Goal: Check status: Check status

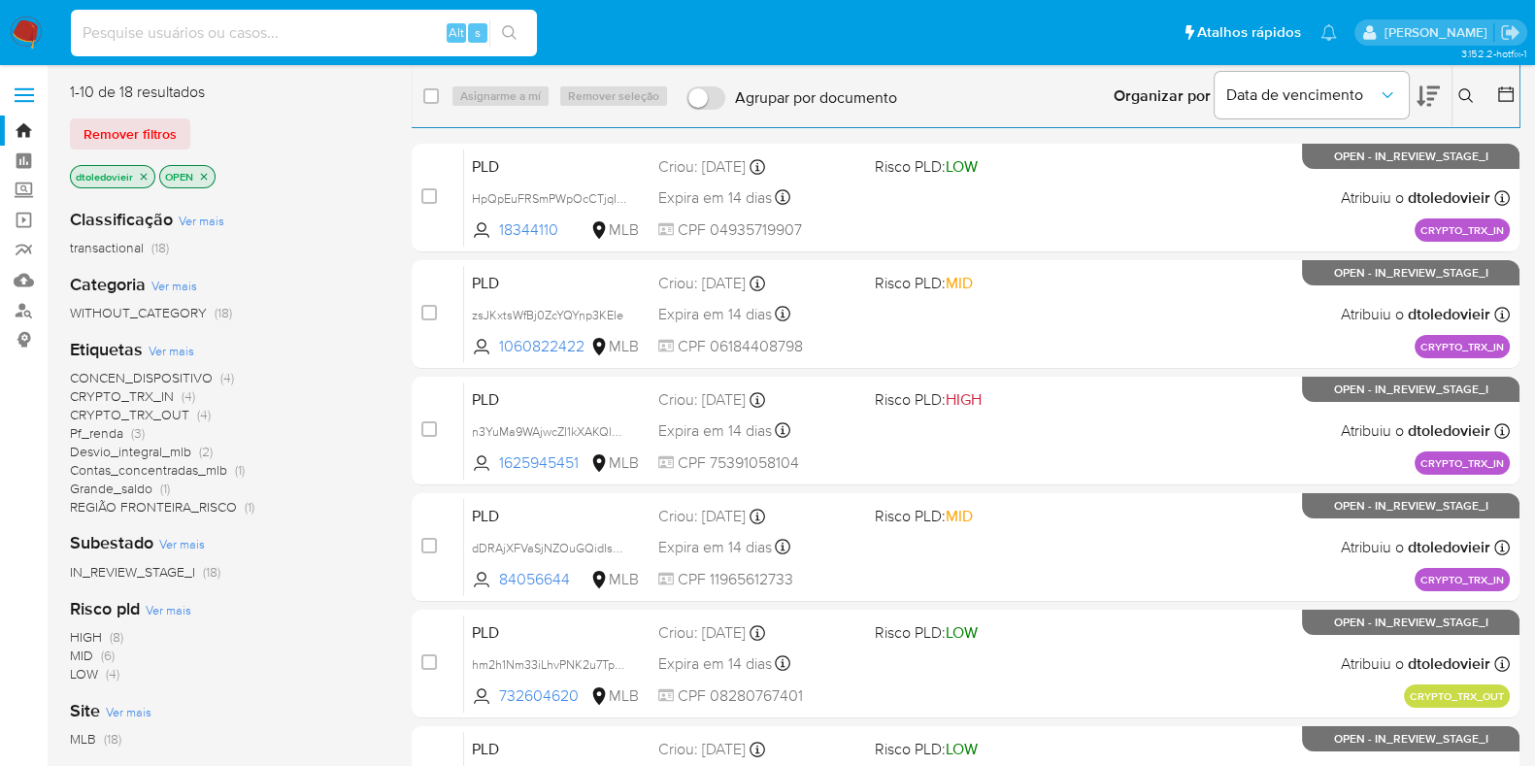
click at [367, 31] on input at bounding box center [304, 32] width 466 height 25
paste input "349662255"
type input "349662255"
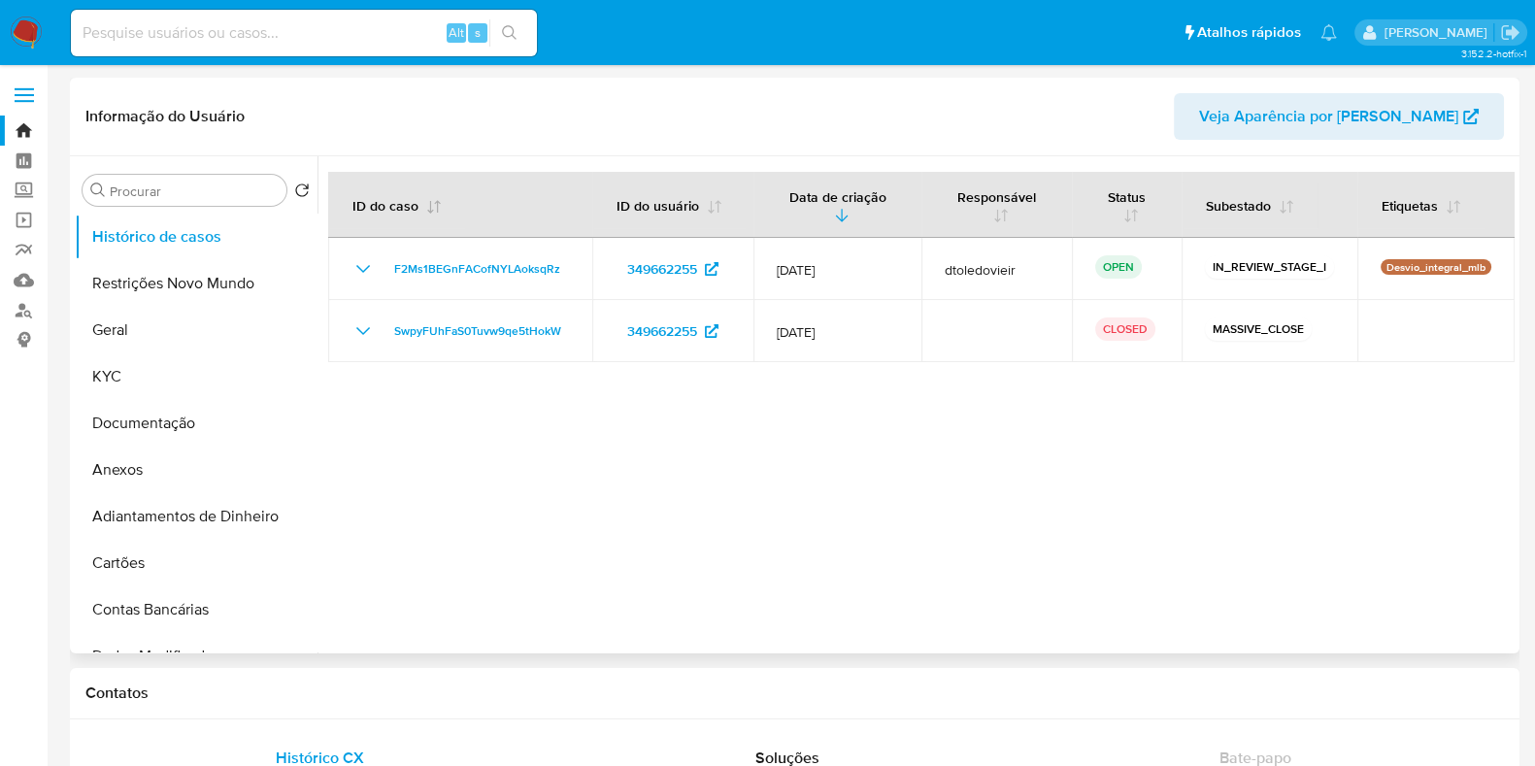
select select "10"
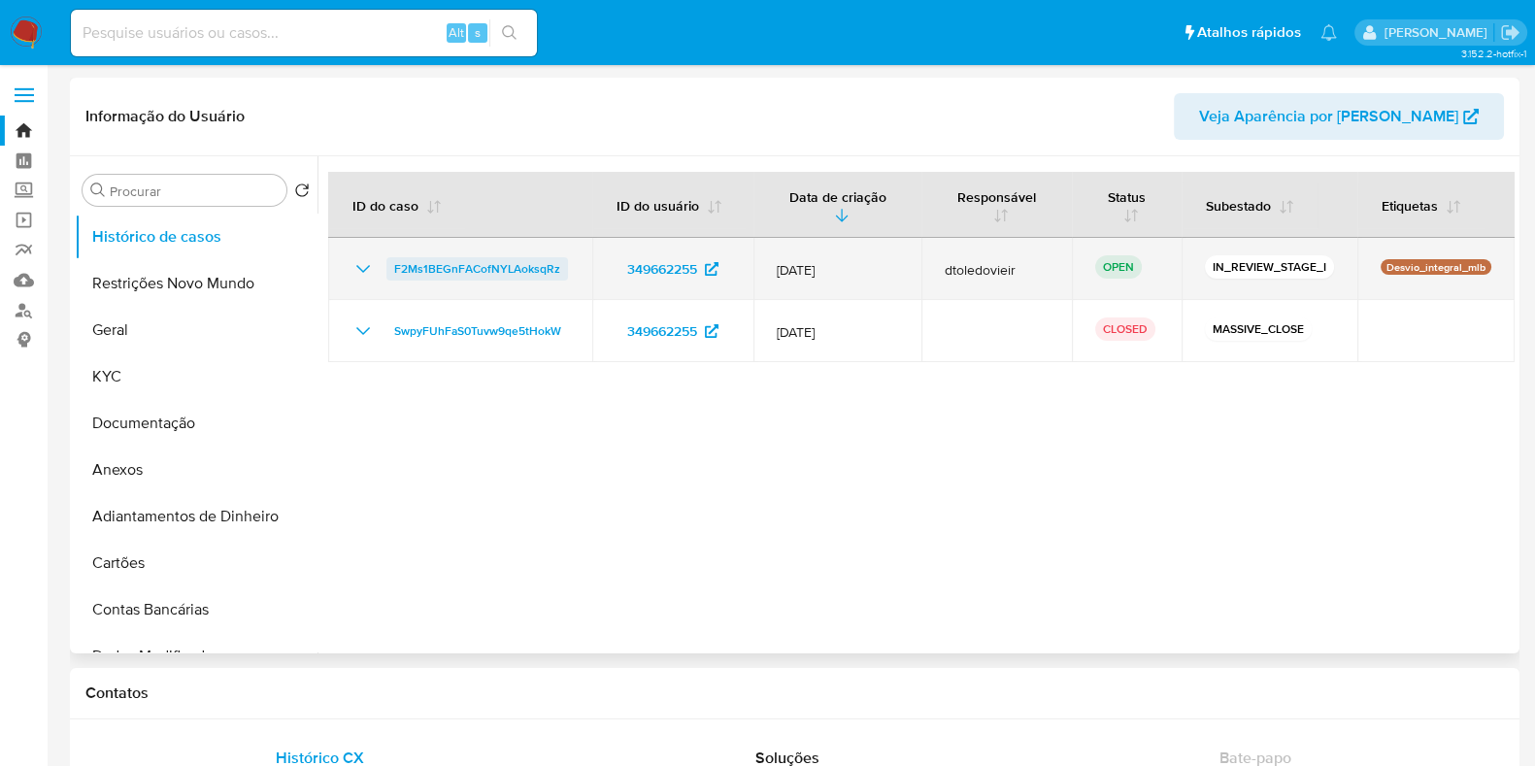
click at [515, 266] on span "F2Ms1BEGnFACofNYLAoksqRz" at bounding box center [477, 268] width 166 height 23
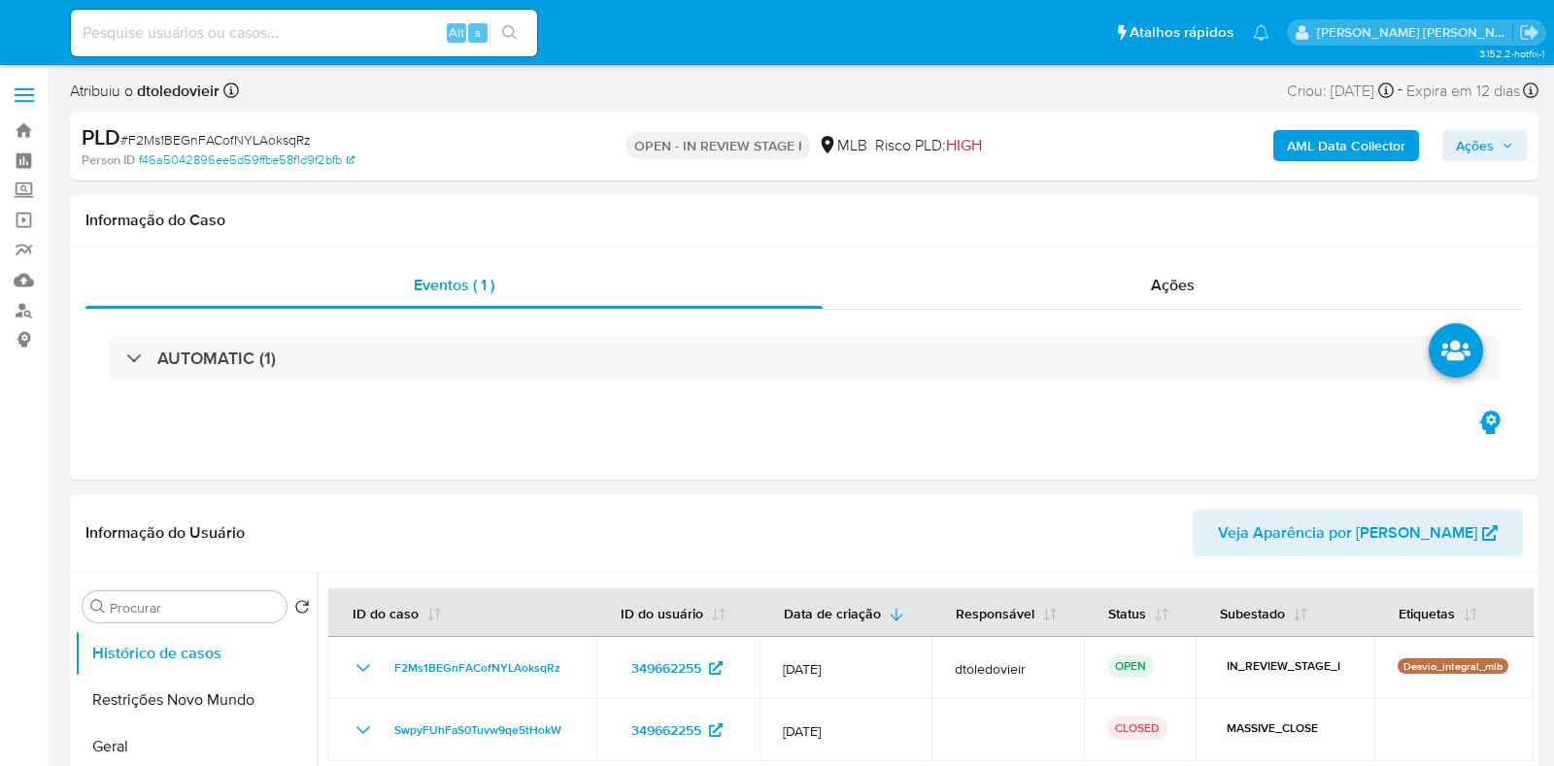
select select "10"
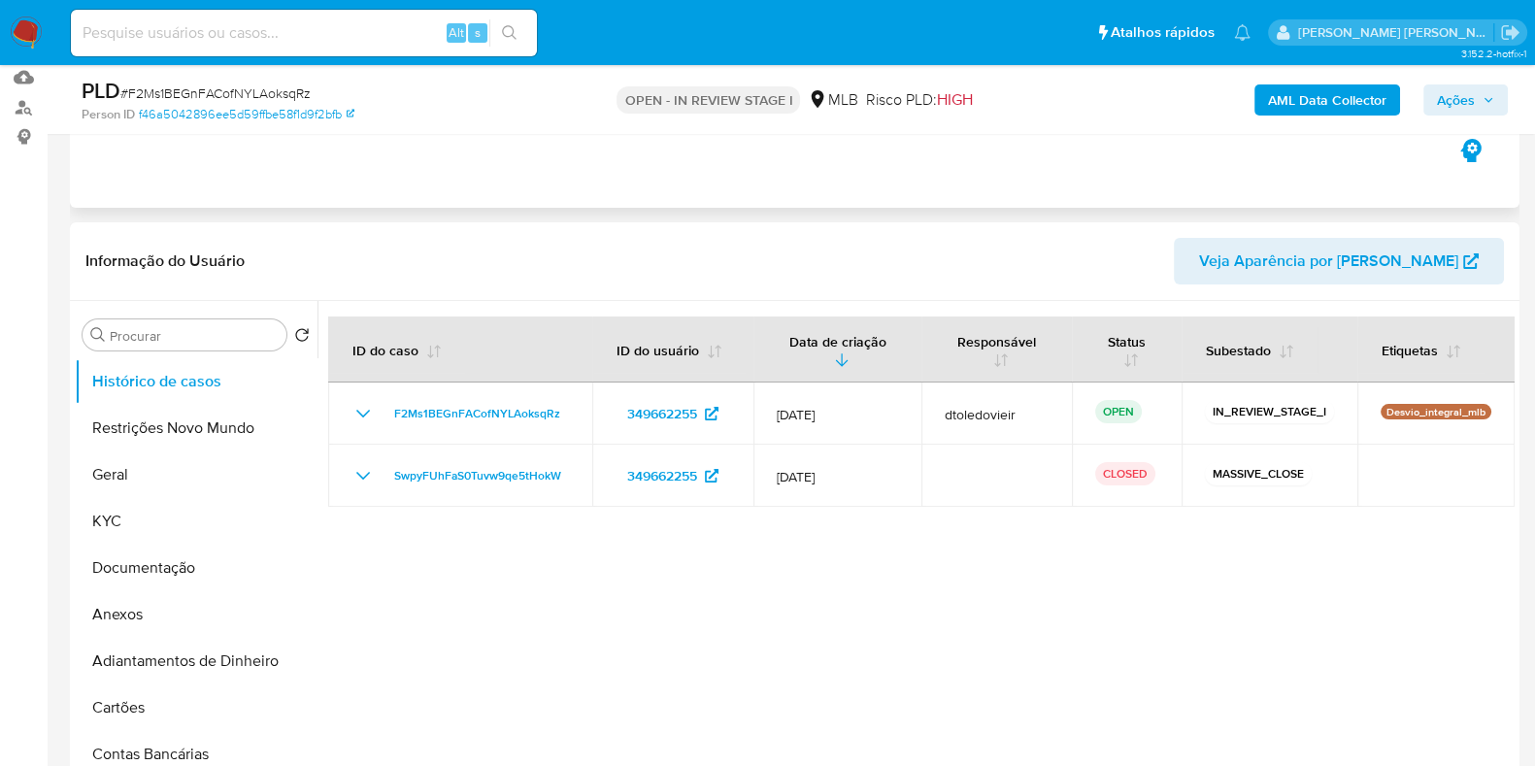
scroll to position [242, 0]
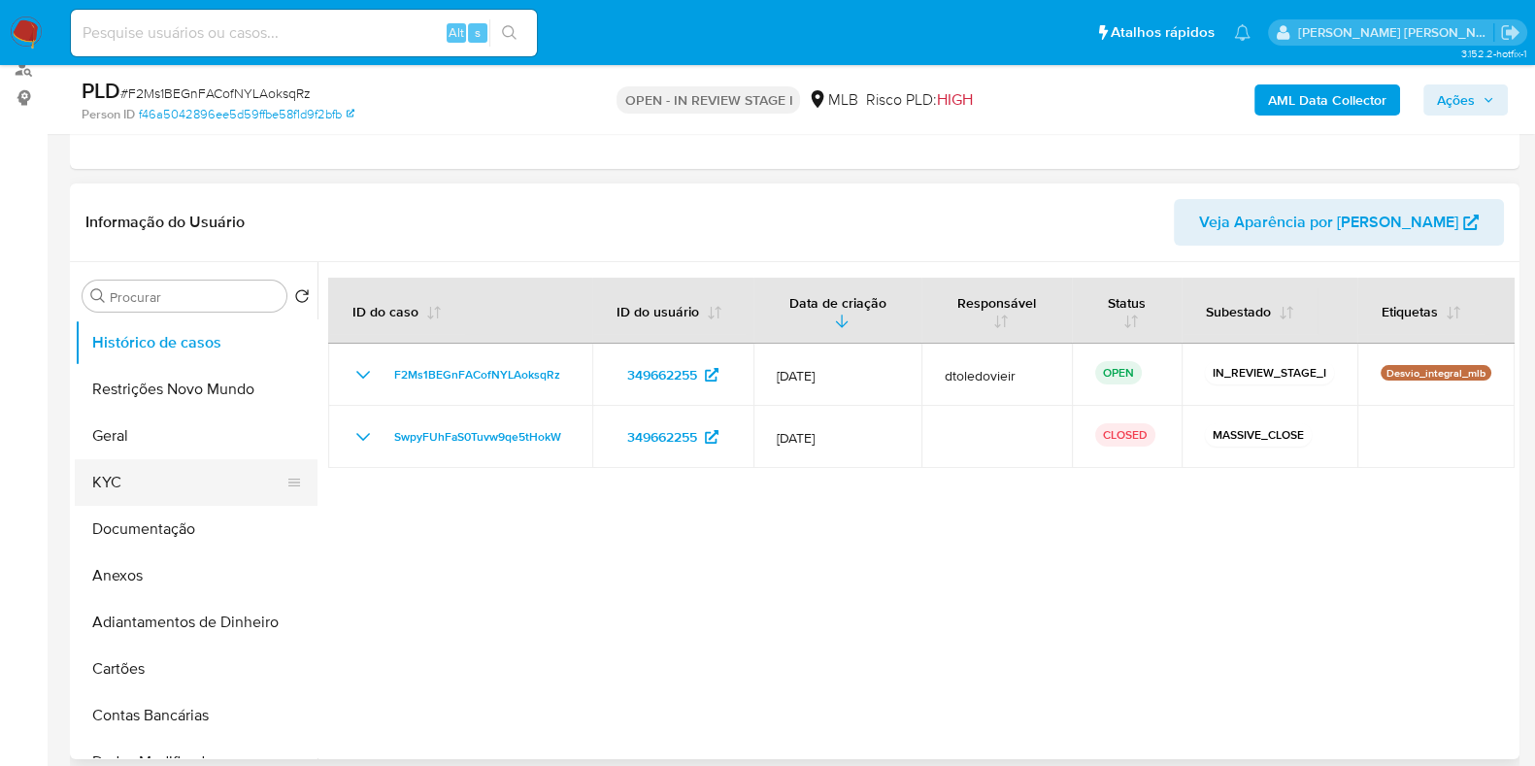
click at [126, 468] on button "KYC" at bounding box center [188, 482] width 227 height 47
